Goal: Task Accomplishment & Management: Manage account settings

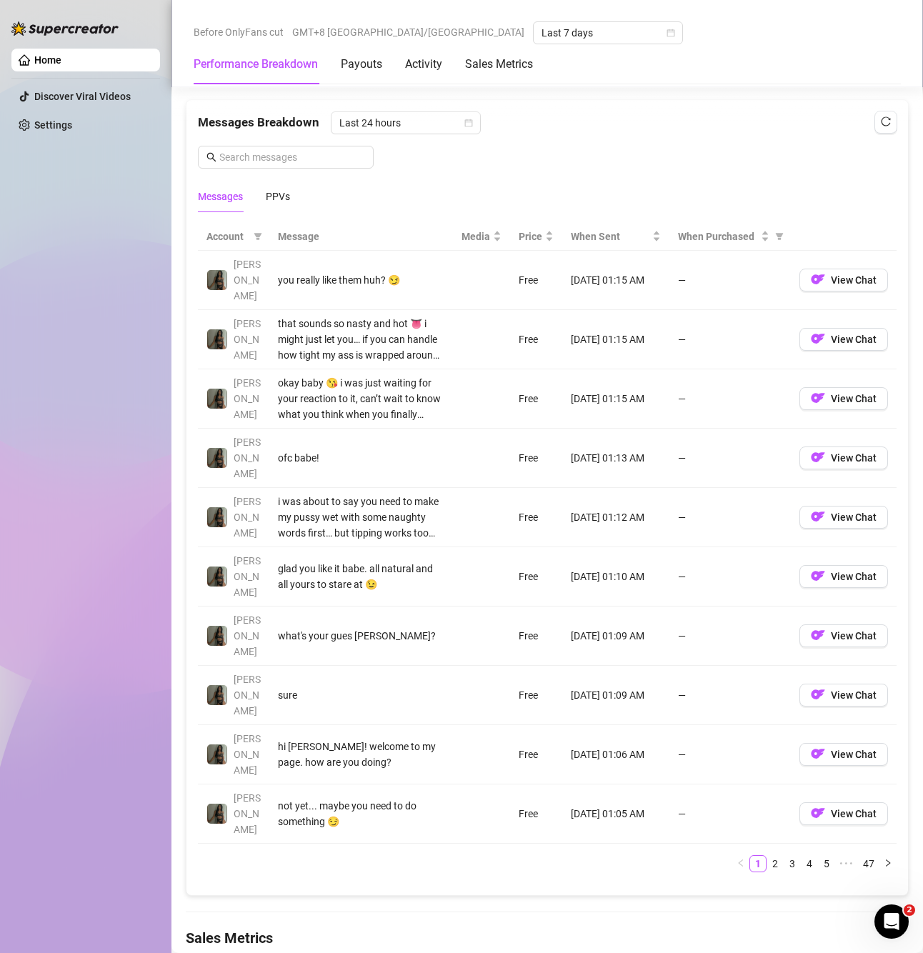
scroll to position [1286, 0]
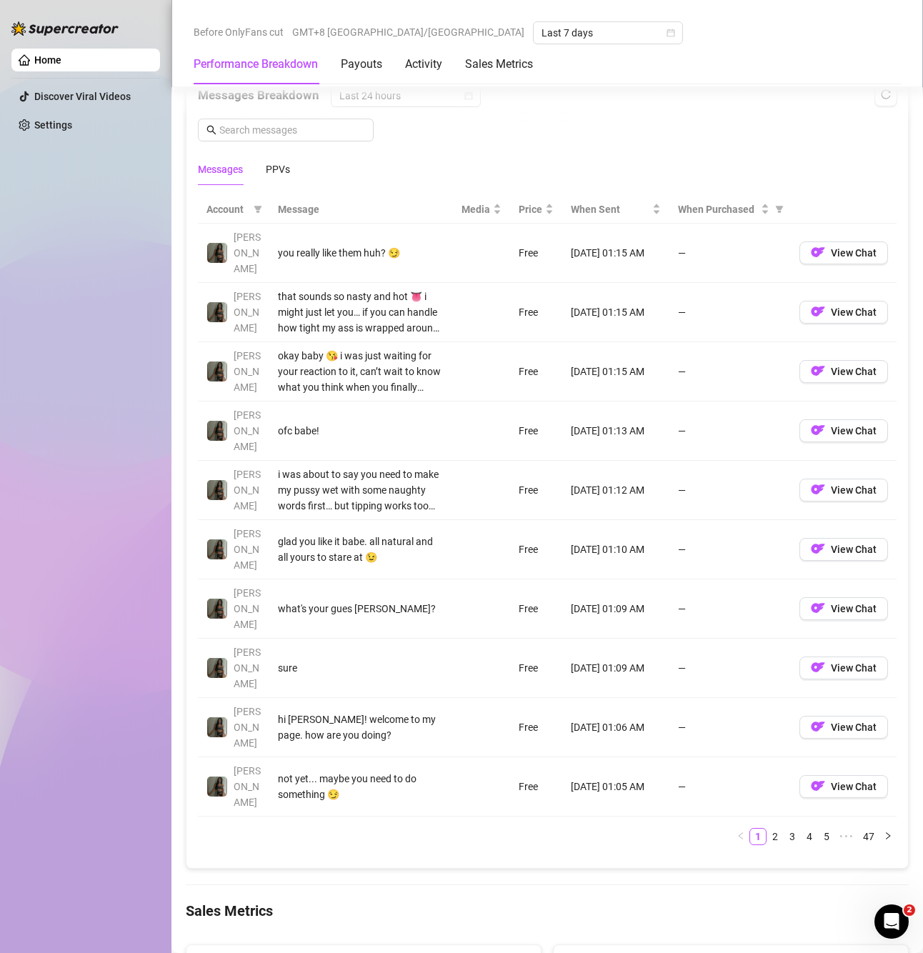
click at [264, 171] on div "Messages PPVs" at bounding box center [244, 169] width 92 height 33
click at [288, 167] on div "PPVs" at bounding box center [278, 169] width 24 height 16
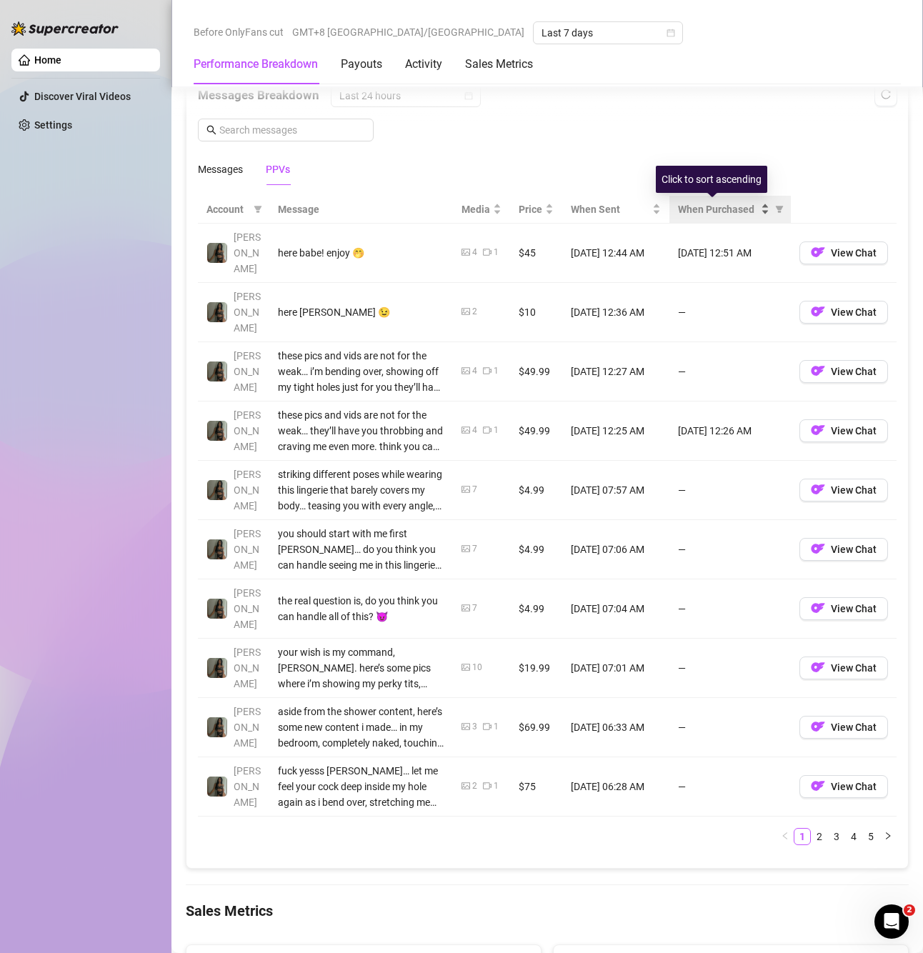
click at [733, 211] on span "When Purchased" at bounding box center [718, 209] width 80 height 16
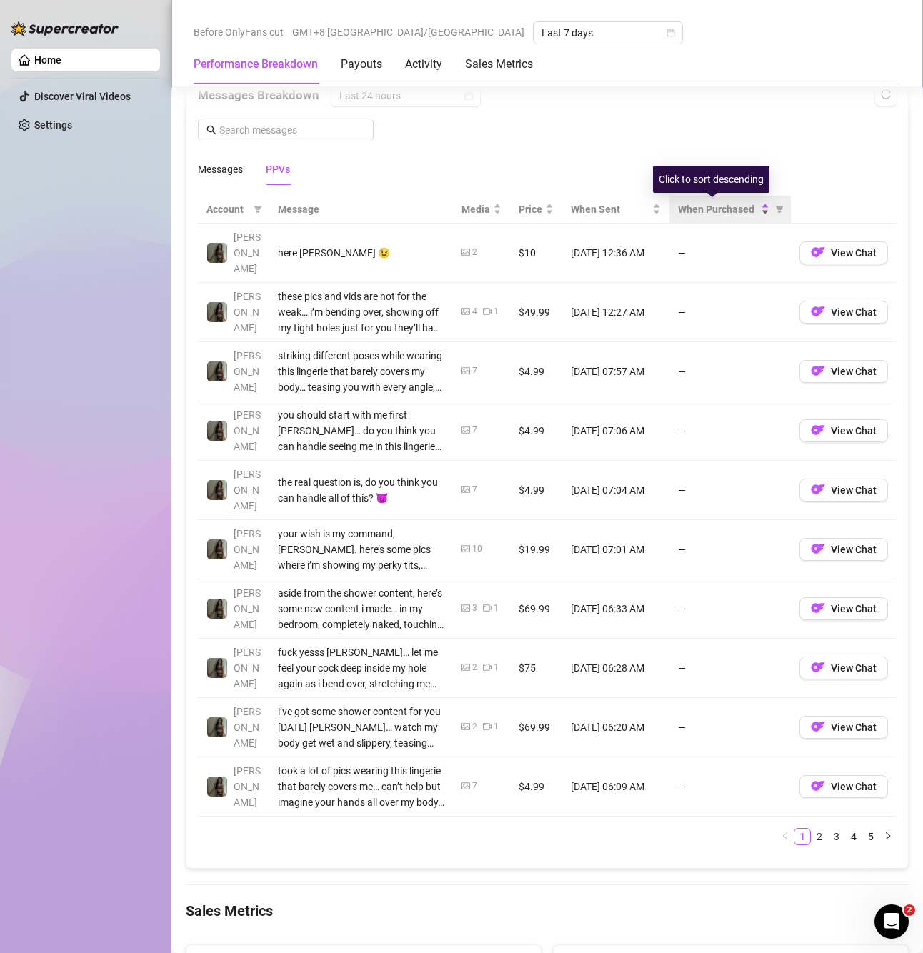
click at [733, 211] on span "When Purchased" at bounding box center [718, 209] width 80 height 16
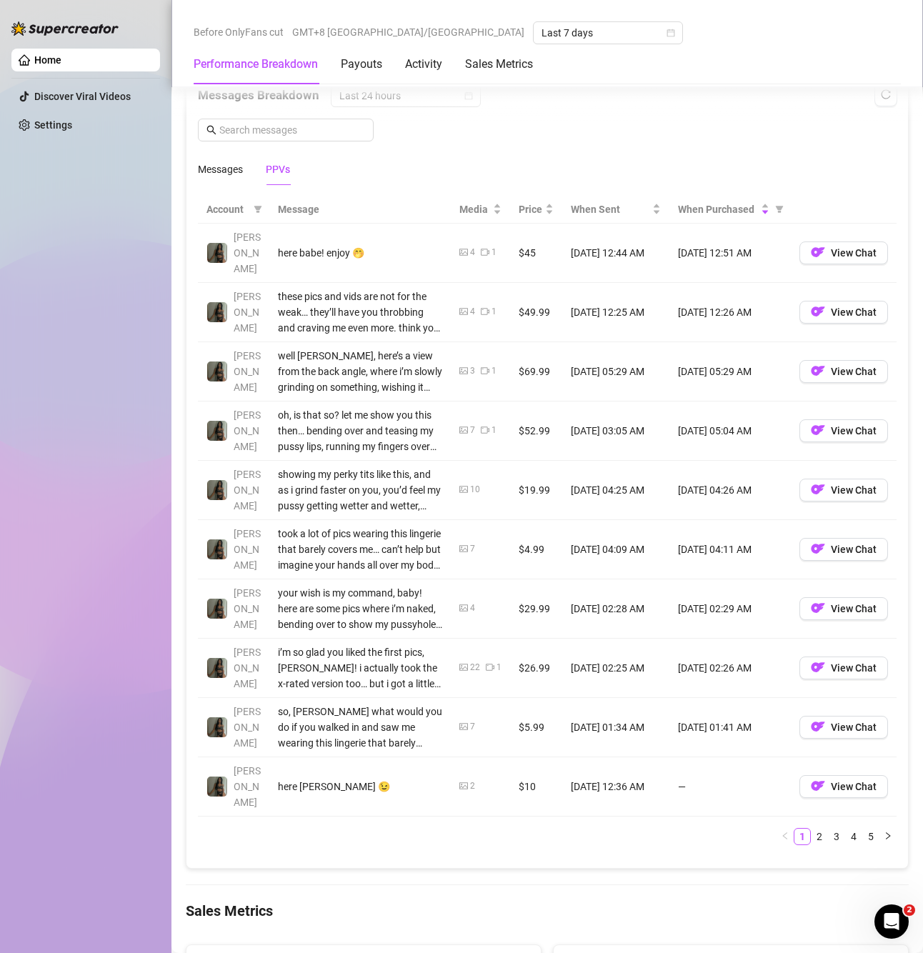
click at [846, 186] on div "Account Message Media Price When Sent When Purchased Brandy here babe! enjoy 🤭 …" at bounding box center [546, 526] width 721 height 684
click at [863, 829] on link "5" at bounding box center [871, 837] width 16 height 16
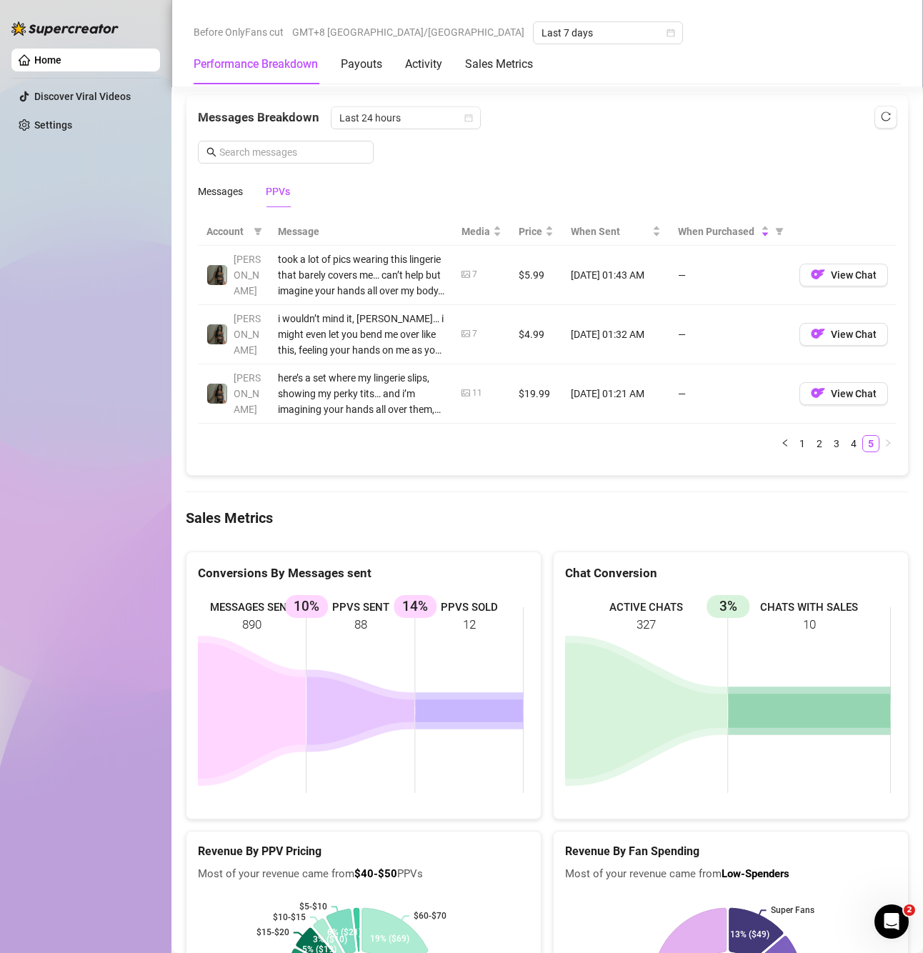
scroll to position [1214, 0]
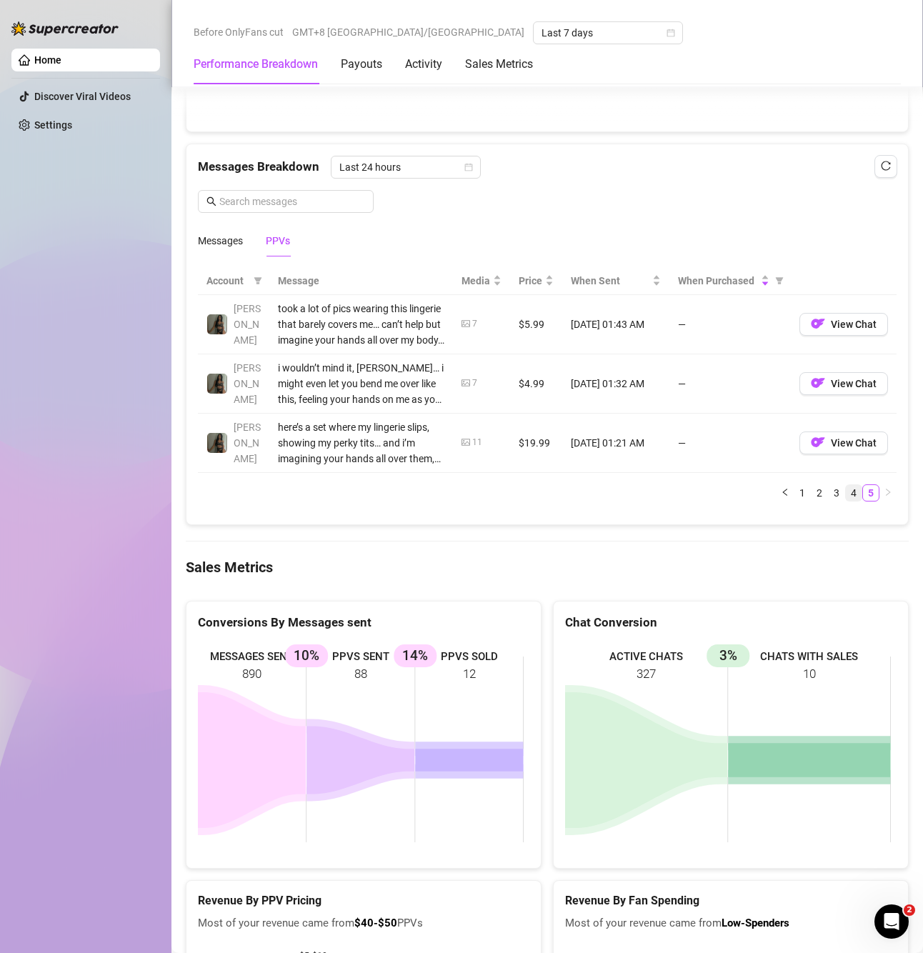
click at [846, 489] on link "4" at bounding box center [854, 493] width 16 height 16
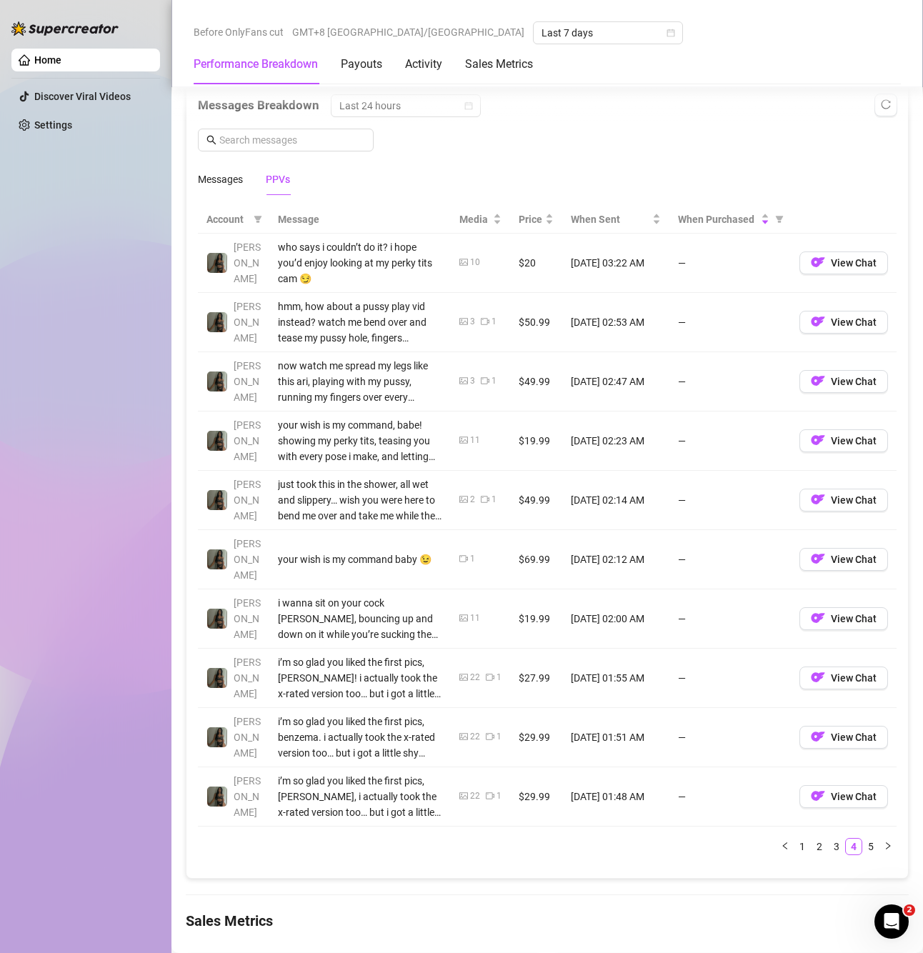
scroll to position [1286, 0]
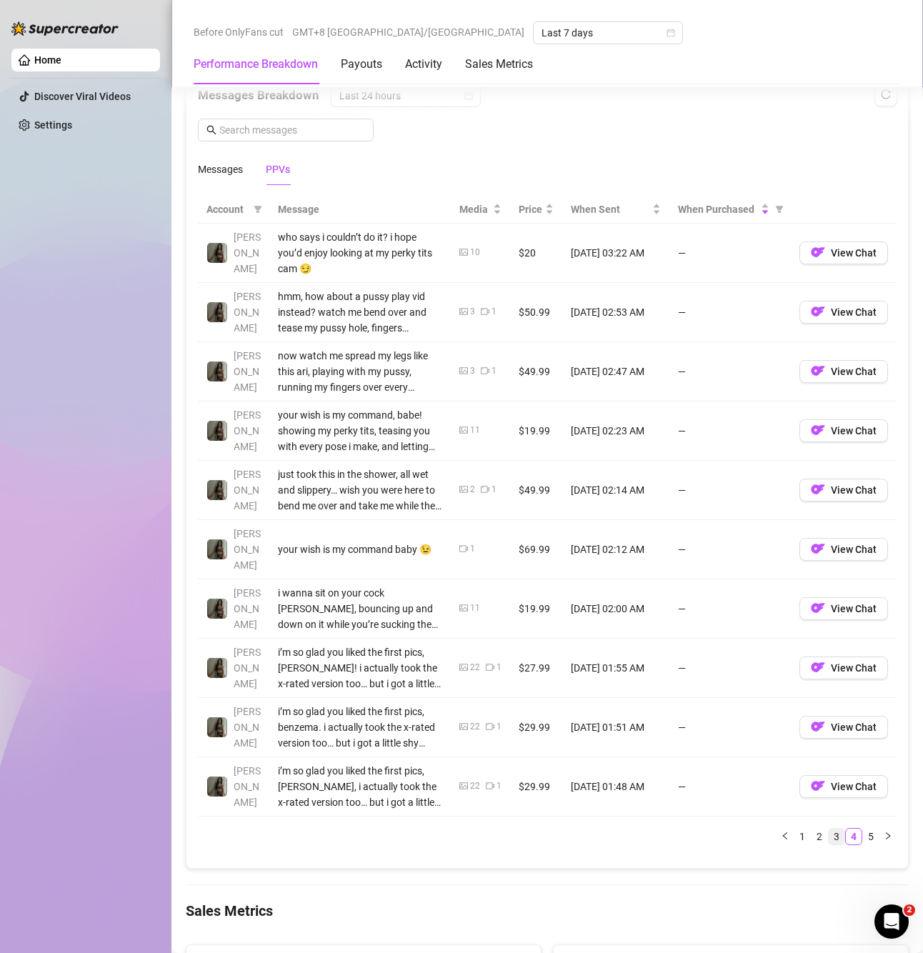
click at [829, 829] on link "3" at bounding box center [837, 837] width 16 height 16
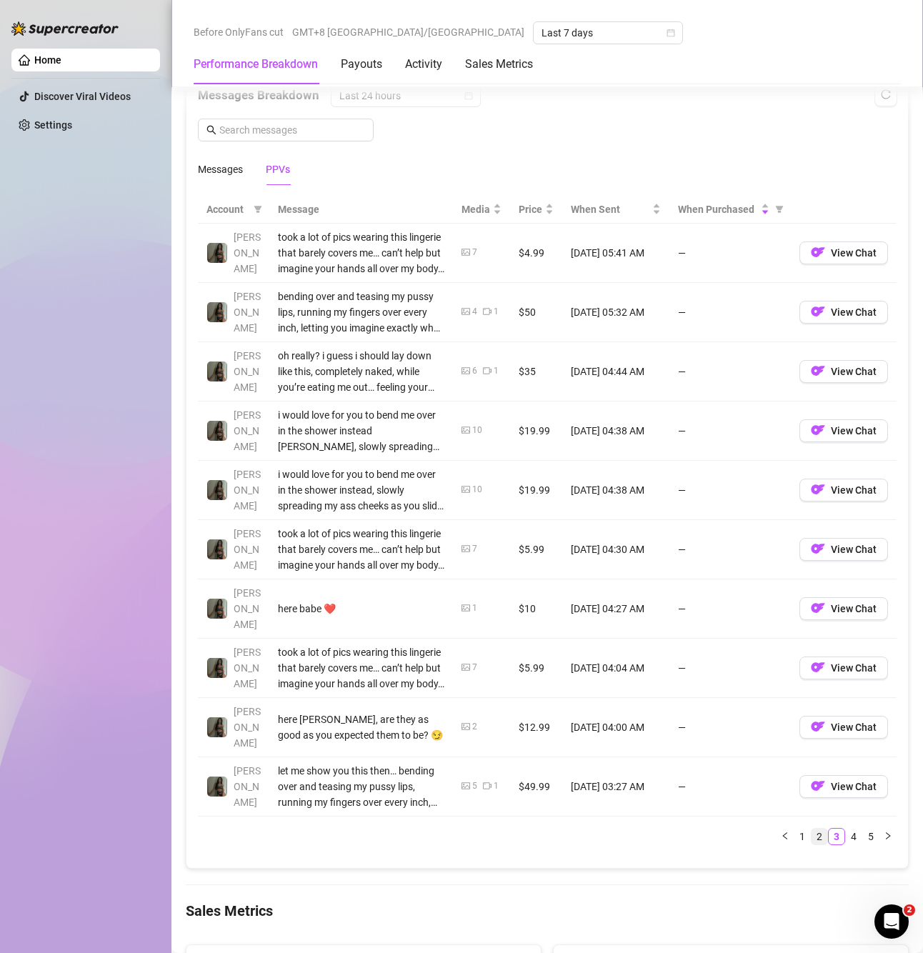
click at [813, 829] on link "2" at bounding box center [819, 837] width 16 height 16
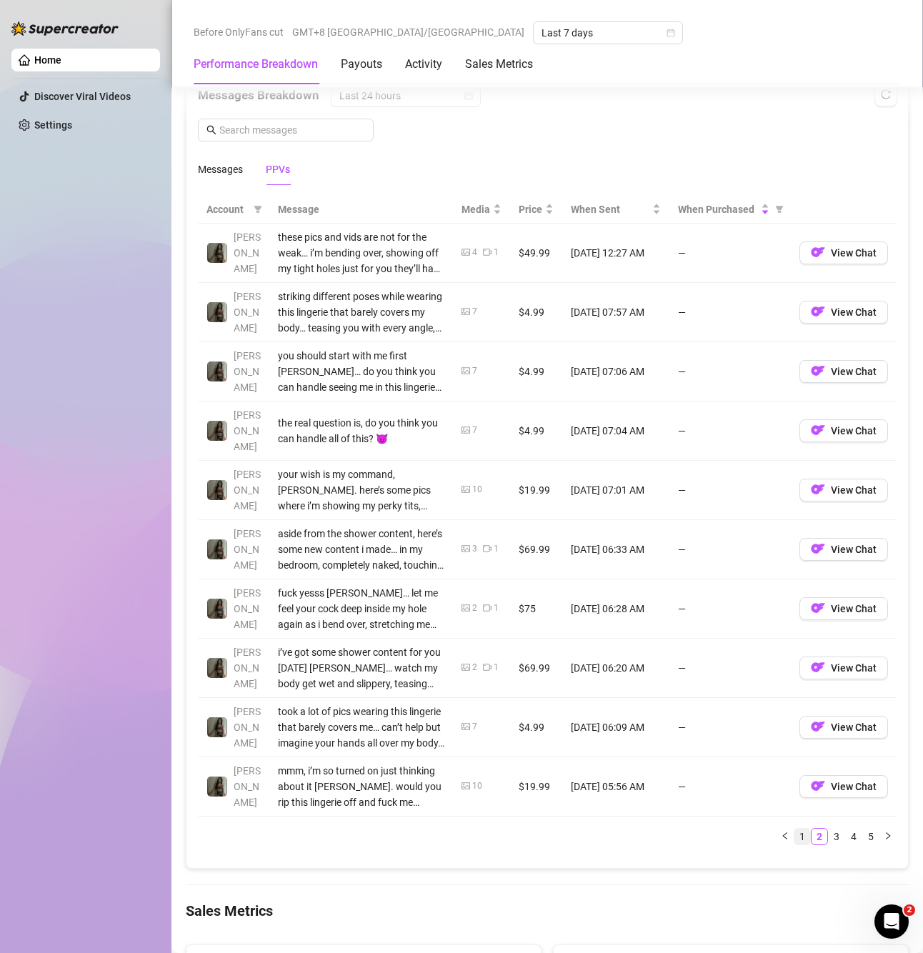
click at [794, 829] on link "1" at bounding box center [802, 837] width 16 height 16
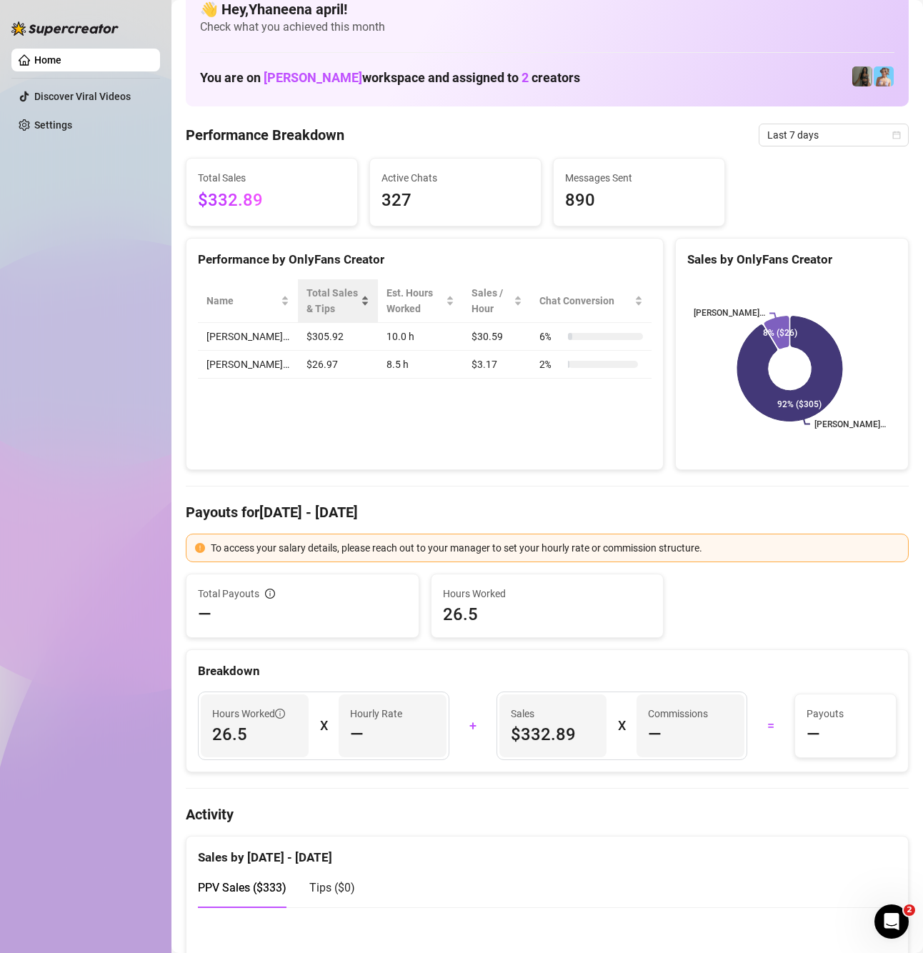
scroll to position [0, 0]
